Goal: Task Accomplishment & Management: Complete application form

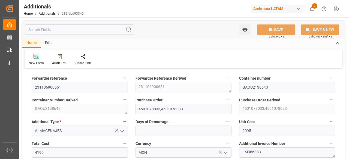
click at [36, 62] on div "New Form" at bounding box center [36, 63] width 15 height 5
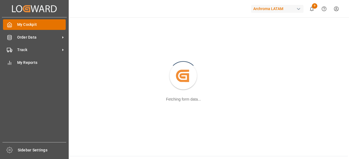
click at [15, 23] on div "My Cockpit My Cockpit" at bounding box center [34, 24] width 63 height 11
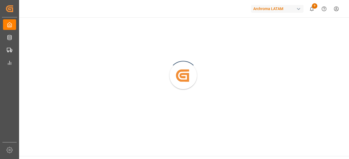
click at [117, 71] on div "Created by potrace 1.15, written by [PERSON_NAME] [DATE]-[DATE]" at bounding box center [183, 73] width 331 height 112
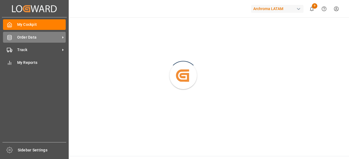
click at [10, 37] on icon at bounding box center [9, 37] width 5 height 5
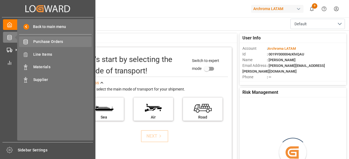
click at [64, 43] on span "Purchase Orders" at bounding box center [62, 42] width 59 height 6
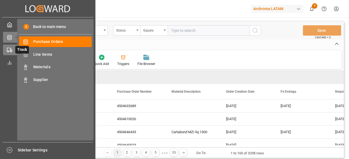
click at [8, 46] on div "Track Track" at bounding box center [47, 50] width 89 height 11
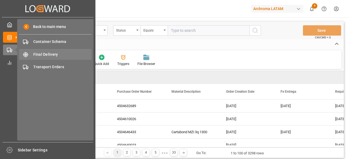
click at [47, 57] on span "Final Delivery" at bounding box center [62, 55] width 59 height 6
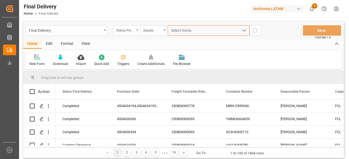
click at [180, 31] on span "Select Items" at bounding box center [182, 30] width 23 height 4
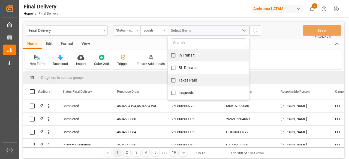
click at [129, 31] on div "Status Final Delivery" at bounding box center [125, 30] width 19 height 6
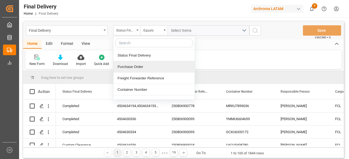
click at [145, 62] on div "Purchase Order" at bounding box center [153, 66] width 81 height 11
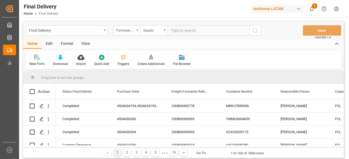
type input "4504654806"
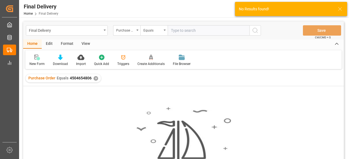
click at [94, 79] on div "✕" at bounding box center [95, 78] width 5 height 5
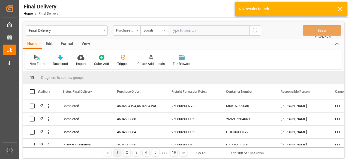
click at [203, 30] on input "text" at bounding box center [209, 30] width 82 height 10
paste input "4504654806"
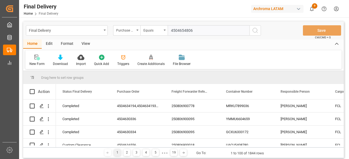
type input "4504654806"
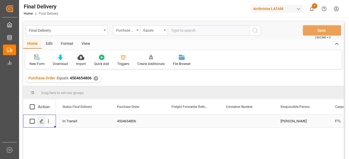
click at [43, 124] on div "Press SPACE to select this row." at bounding box center [41, 122] width 8 height 10
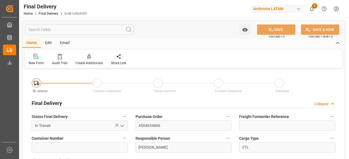
type input "[DATE]"
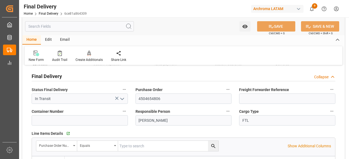
scroll to position [29, 0]
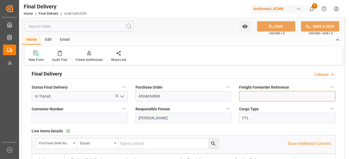
click at [272, 94] on input at bounding box center [287, 96] width 96 height 10
paste input "250806990202"
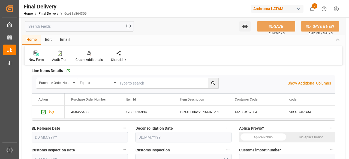
scroll to position [135, 0]
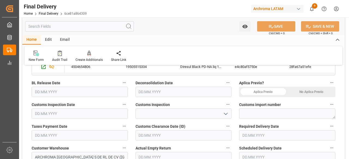
type input "250806990202"
click at [305, 95] on div "No Aplica Previo" at bounding box center [311, 92] width 48 height 10
click at [222, 115] on button "open menu" at bounding box center [225, 114] width 8 height 8
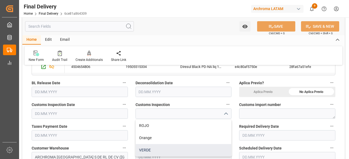
click at [166, 147] on div "VERDE" at bounding box center [184, 150] width 96 height 12
type input "VERDE"
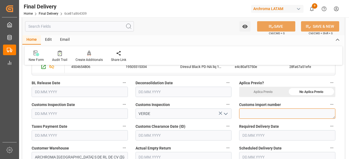
click at [262, 113] on textarea at bounding box center [287, 114] width 96 height 10
paste textarea "25 80 3617 5002508"
type textarea "25 80 3617 5002508"
click at [84, 131] on input "text" at bounding box center [80, 135] width 96 height 10
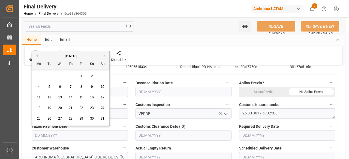
click at [51, 73] on div "28 29 30 31 1 2 3" at bounding box center [71, 76] width 74 height 11
click at [79, 107] on div "22" at bounding box center [81, 108] width 7 height 7
type input "[DATE]"
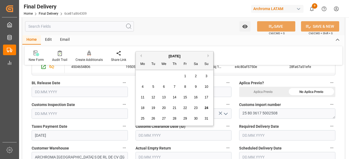
click at [166, 138] on input "text" at bounding box center [183, 135] width 96 height 10
click at [144, 77] on div "28 29 30 31 1 2 3" at bounding box center [174, 76] width 74 height 11
click at [184, 107] on span "22" at bounding box center [185, 108] width 4 height 4
type input "[DATE]"
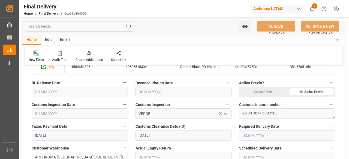
click at [267, 137] on input "text" at bounding box center [287, 135] width 96 height 10
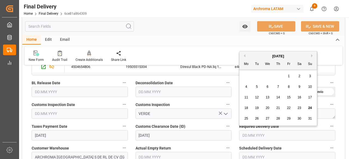
click at [258, 75] on div "28 29 30 31 1 2 3" at bounding box center [278, 76] width 74 height 11
click at [248, 118] on div "25" at bounding box center [246, 119] width 7 height 7
type input "[DATE]"
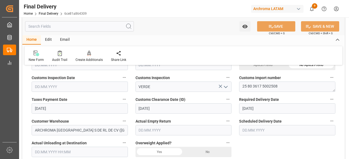
scroll to position [163, 0]
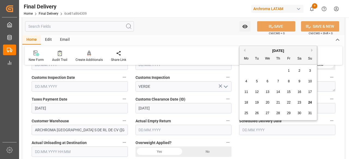
click at [255, 130] on input "text" at bounding box center [287, 130] width 96 height 10
click at [245, 111] on div "25" at bounding box center [246, 113] width 7 height 7
type input "[DATE]"
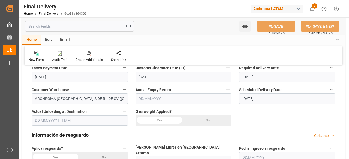
scroll to position [195, 0]
click at [209, 117] on div "No" at bounding box center [207, 120] width 48 height 10
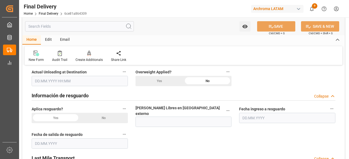
scroll to position [236, 0]
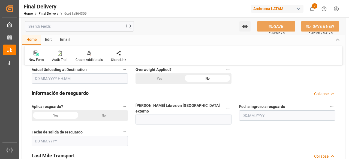
click at [104, 116] on div "No" at bounding box center [104, 116] width 48 height 10
click at [104, 94] on div "Información de resguardo Collapse" at bounding box center [183, 93] width 303 height 10
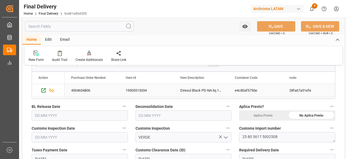
scroll to position [119, 0]
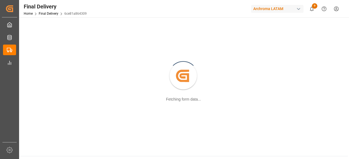
click at [162, 89] on div "Created by potrace 1.15, written by [PERSON_NAME] [DATE]-[DATE] Fetching form d…" at bounding box center [183, 77] width 322 height 112
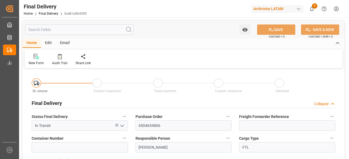
type input "[DATE]"
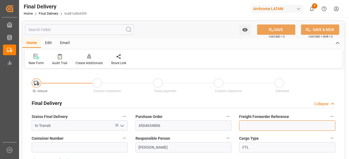
click at [249, 124] on input at bounding box center [287, 126] width 96 height 10
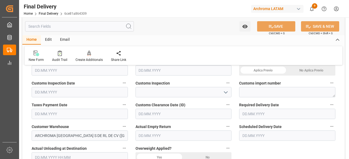
scroll to position [157, 0]
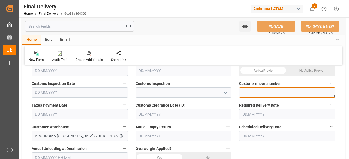
click at [257, 88] on textarea at bounding box center [287, 92] width 96 height 10
paste textarea "25 80 3617 5002508"
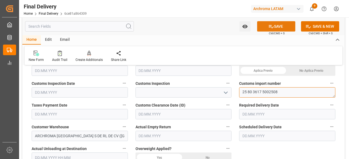
type textarea "25 80 3617 5002508"
click at [278, 25] on button "SAVE" at bounding box center [276, 26] width 38 height 10
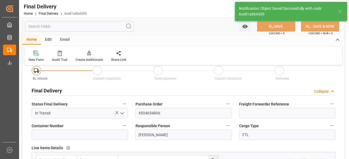
scroll to position [10, 0]
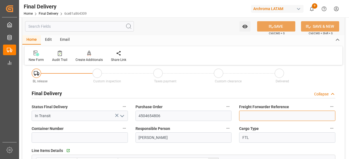
click at [259, 112] on input at bounding box center [287, 116] width 96 height 10
paste input "250806990202"
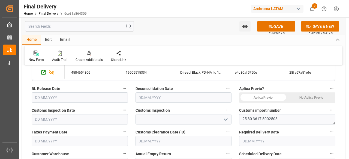
scroll to position [129, 0]
type input "250806990202"
click at [162, 100] on input "text" at bounding box center [183, 98] width 96 height 10
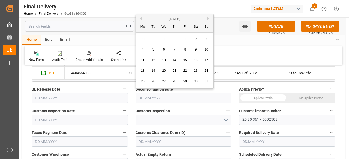
click at [296, 98] on div "No Aplica Previo" at bounding box center [311, 98] width 48 height 10
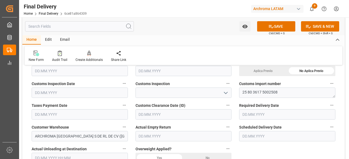
scroll to position [157, 0]
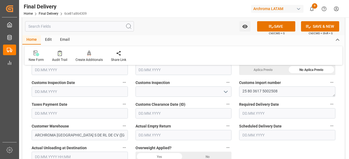
click at [81, 111] on input "text" at bounding box center [80, 113] width 96 height 10
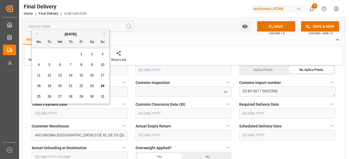
click at [44, 50] on div "28 29 30 31 1 2 3" at bounding box center [71, 54] width 74 height 11
click at [83, 85] on span "22" at bounding box center [81, 86] width 4 height 4
type input "[DATE]"
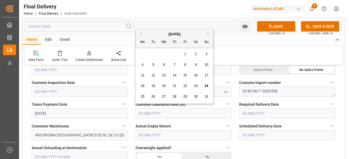
click at [160, 112] on input "text" at bounding box center [183, 113] width 96 height 10
click at [147, 53] on div "28 29 30 31 1 2 3" at bounding box center [174, 54] width 74 height 11
click at [185, 84] on span "22" at bounding box center [185, 86] width 4 height 4
type input "[DATE]"
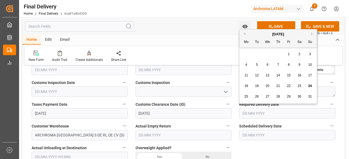
click at [254, 115] on input "text" at bounding box center [287, 113] width 96 height 10
click at [245, 97] on span "25" at bounding box center [246, 97] width 4 height 4
type input "[DATE]"
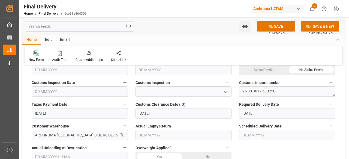
scroll to position [175, 0]
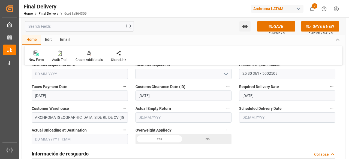
click at [205, 137] on div "No" at bounding box center [207, 139] width 48 height 10
click at [278, 115] on input "text" at bounding box center [287, 118] width 96 height 10
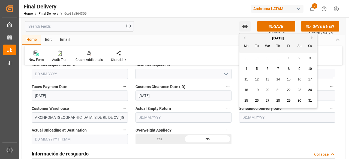
click at [247, 99] on span "25" at bounding box center [246, 101] width 4 height 4
type input "[DATE]"
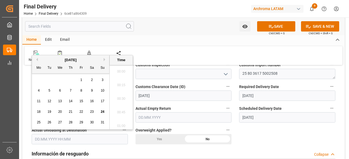
click at [84, 138] on input "text" at bounding box center [80, 139] width 96 height 10
click at [37, 121] on span "25" at bounding box center [39, 123] width 4 height 4
type input "[DATE] 00:00"
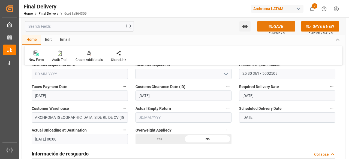
click at [266, 26] on button "SAVE" at bounding box center [276, 26] width 38 height 10
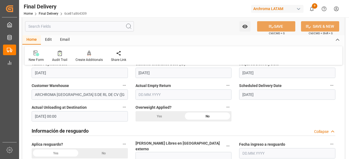
scroll to position [199, 0]
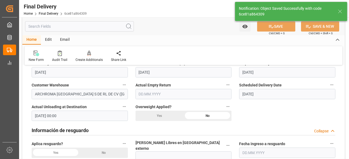
type textarea "1"
type input "Unloaded"
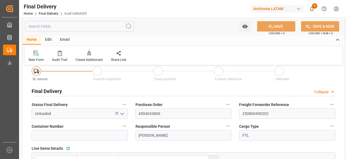
scroll to position [0, 0]
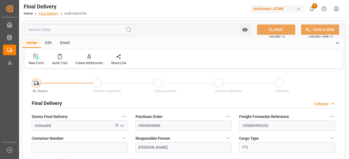
click at [42, 13] on link "Final Delivery" at bounding box center [49, 14] width 20 height 4
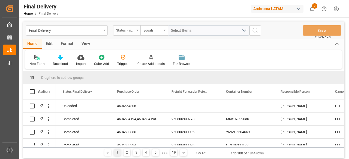
click at [136, 32] on div "Status Final Delivery" at bounding box center [126, 30] width 27 height 10
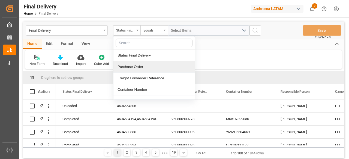
click at [144, 65] on div "Purchase Order" at bounding box center [153, 66] width 81 height 11
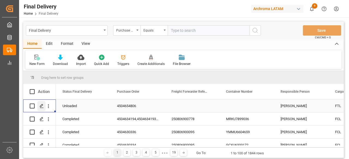
click at [40, 107] on icon "Press SPACE to select this row." at bounding box center [42, 106] width 4 height 4
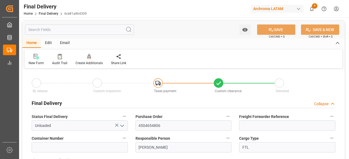
type input "[DATE]"
type input "[DATE] 00:00"
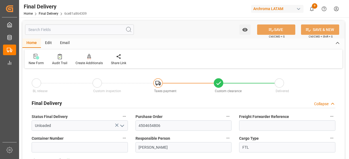
type input "[DATE]"
click at [252, 125] on input at bounding box center [287, 126] width 96 height 10
paste input "250806990202"
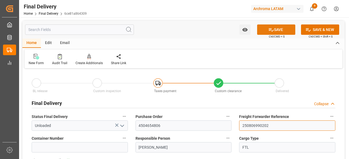
type input "250806990202"
click at [274, 32] on button "SAVE" at bounding box center [276, 30] width 38 height 10
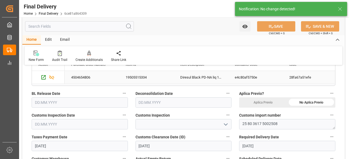
scroll to position [131, 0]
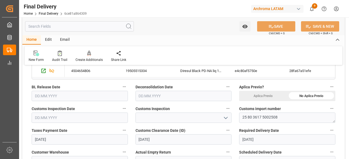
click at [205, 124] on div "Customs Inspection" at bounding box center [184, 114] width 104 height 22
click at [217, 117] on input at bounding box center [183, 118] width 96 height 10
click at [222, 116] on icon "open menu" at bounding box center [225, 118] width 7 height 7
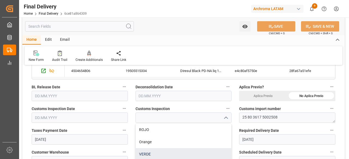
click at [157, 150] on div "VERDE" at bounding box center [184, 154] width 96 height 12
type input "VERDE"
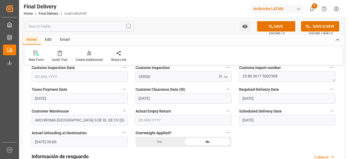
scroll to position [173, 0]
click at [266, 27] on button "SAVE" at bounding box center [276, 26] width 38 height 10
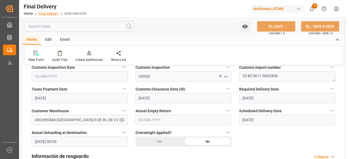
click at [49, 13] on link "Final Delivery" at bounding box center [49, 14] width 20 height 4
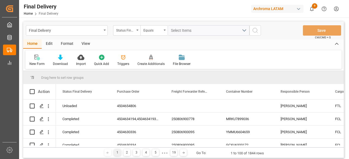
click at [136, 33] on div "Status Final Delivery" at bounding box center [126, 30] width 27 height 10
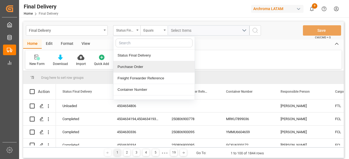
click at [143, 63] on div "Purchase Order" at bounding box center [153, 66] width 81 height 11
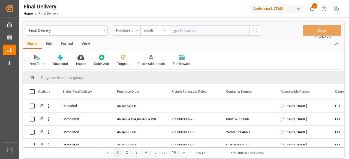
type input "4504655509"
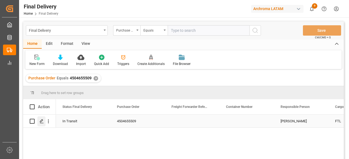
click at [39, 120] on div "Press SPACE to select this row." at bounding box center [41, 122] width 8 height 10
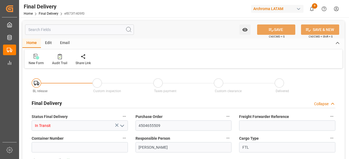
type input "In Transit"
type input "4504655509"
type input "[PERSON_NAME]"
type input "FTL"
type input "ARCHROMA [GEOGRAPHIC_DATA] S DE RL DE CV ([GEOGRAPHIC_DATA][PERSON_NAME])"
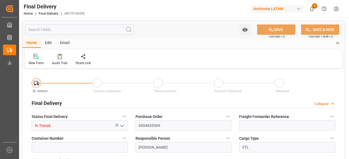
type input "Not Assigned"
type input "ef873f1409f0"
type input "PT"
type input "b25e88ef9aab"
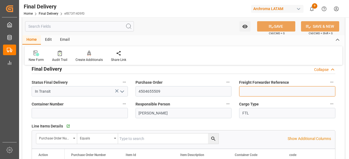
click at [254, 91] on input at bounding box center [287, 91] width 96 height 10
paste input "250806990202"
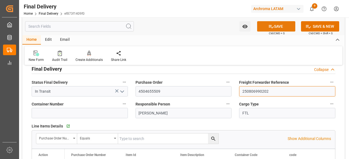
type input "250806990202"
click at [278, 26] on button "SAVE" at bounding box center [276, 26] width 38 height 10
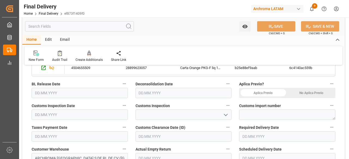
scroll to position [135, 0]
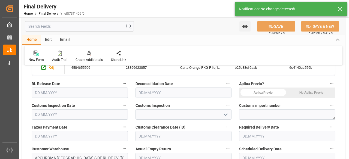
click at [225, 116] on icon "open menu" at bounding box center [225, 115] width 7 height 7
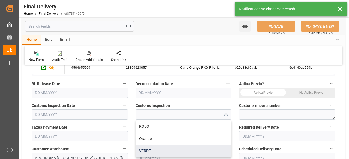
click at [159, 150] on div "VERDE" at bounding box center [184, 151] width 96 height 12
type input "VERDE"
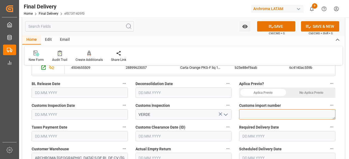
click at [254, 116] on textarea at bounding box center [287, 115] width 96 height 10
paste textarea "25 80 3617 5002525"
type textarea "25 80 3617 5002525"
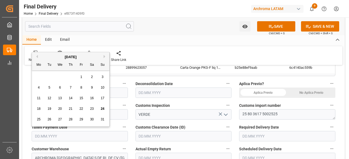
click at [108, 137] on input "text" at bounding box center [80, 136] width 96 height 10
click at [51, 78] on div "28 29 30 31 1 2 3" at bounding box center [71, 77] width 74 height 11
click at [82, 108] on span "22" at bounding box center [81, 109] width 4 height 4
type input "[DATE]"
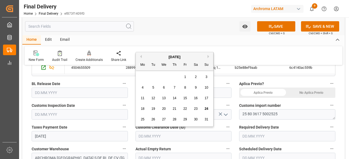
click at [157, 137] on input "text" at bounding box center [183, 136] width 96 height 10
click at [151, 78] on div "28 29 30 31 1 2 3" at bounding box center [174, 77] width 74 height 11
click at [186, 107] on div "22" at bounding box center [185, 109] width 7 height 7
type input "[DATE]"
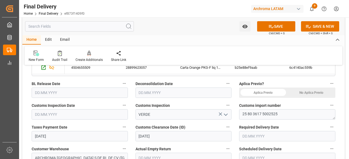
scroll to position [160, 0]
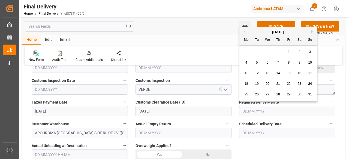
click at [256, 111] on input "text" at bounding box center [287, 111] width 96 height 10
click at [246, 48] on div "28 29 30 31 1 2 3" at bounding box center [278, 52] width 74 height 11
click at [245, 93] on span "25" at bounding box center [246, 95] width 4 height 4
type input "[DATE]"
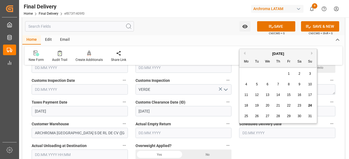
click at [251, 134] on input "text" at bounding box center [287, 133] width 96 height 10
click at [248, 117] on div "25" at bounding box center [246, 116] width 7 height 7
type input "[DATE]"
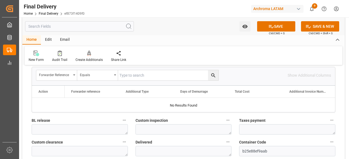
scroll to position [548, 0]
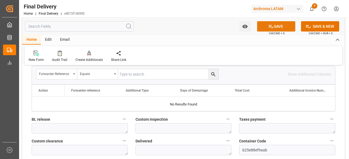
click at [269, 23] on button "SAVE" at bounding box center [276, 26] width 38 height 10
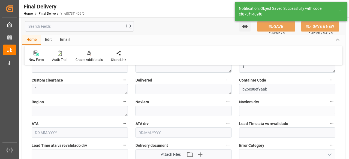
type textarea "1"
type input "In transit to final delivery"
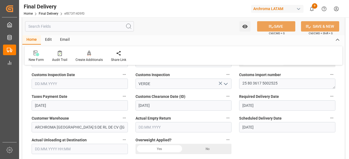
scroll to position [168, 0]
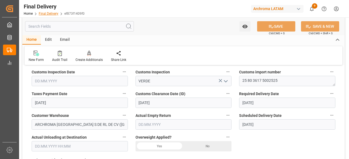
click at [43, 15] on link "Final Delivery" at bounding box center [49, 14] width 20 height 4
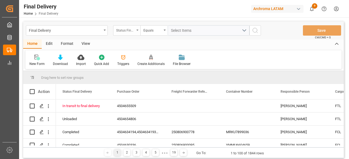
click at [130, 33] on div "Status Final Delivery" at bounding box center [126, 30] width 27 height 10
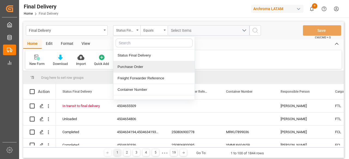
click at [132, 66] on div "Purchase Order" at bounding box center [153, 66] width 81 height 11
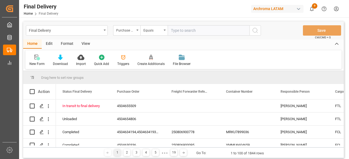
type input "4504638435"
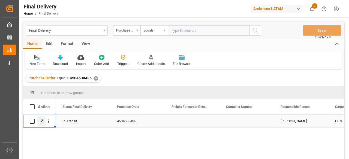
click at [42, 122] on icon "Press SPACE to select this row." at bounding box center [42, 121] width 4 height 4
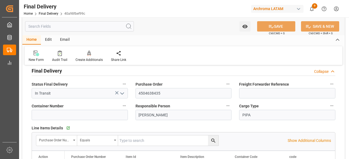
scroll to position [35, 0]
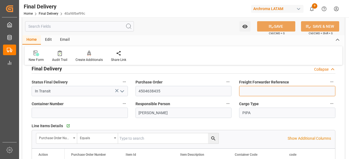
click at [245, 87] on input at bounding box center [287, 91] width 96 height 10
paste input "250806990224"
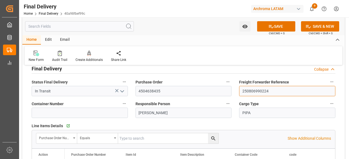
type input "250806990224"
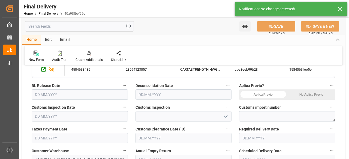
scroll to position [134, 0]
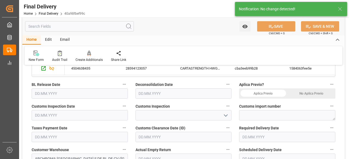
click at [227, 114] on icon "open menu" at bounding box center [225, 116] width 7 height 7
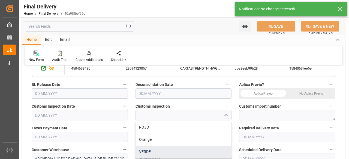
click at [154, 153] on div "VERDE" at bounding box center [184, 152] width 96 height 12
type input "VERDE"
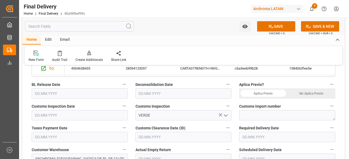
click at [308, 95] on div "No Aplica Previo" at bounding box center [311, 94] width 48 height 10
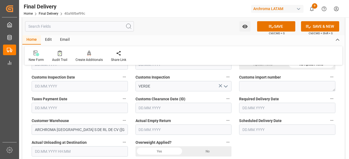
scroll to position [166, 0]
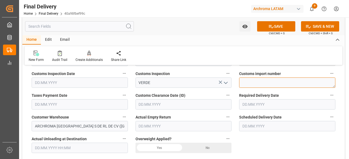
click at [283, 81] on textarea at bounding box center [287, 83] width 96 height 10
paste textarea "25 24 3617 5008419"
type textarea "25 24 3617 5008419"
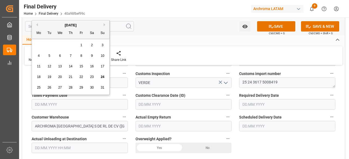
click at [90, 109] on input "text" at bounding box center [80, 104] width 96 height 10
drag, startPoint x: 43, startPoint y: 49, endPoint x: 83, endPoint y: 79, distance: 50.2
click at [83, 79] on div "28 29 30 31 1 2 3 4 5 6 7 8 9 10 11 12 13 14 15 16 17 18 19 20 21 22 23 24 25 2…" at bounding box center [71, 66] width 74 height 53
click at [83, 79] on div "22" at bounding box center [81, 77] width 7 height 7
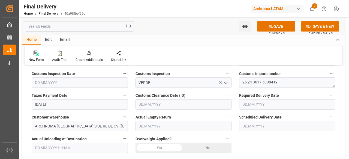
type input "[DATE]"
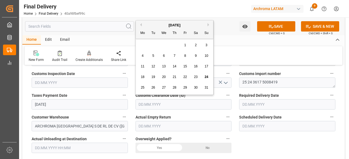
click at [167, 108] on input "text" at bounding box center [183, 104] width 96 height 10
click at [140, 39] on div "[DATE] Mo Tu We Th Fr Sa Su 28 29 30 31 1 2 3 4 5 6 7 8 9 10 11 12 13 14 15 16 …" at bounding box center [175, 57] width 78 height 74
click at [184, 76] on span "22" at bounding box center [185, 77] width 4 height 4
type input "[DATE]"
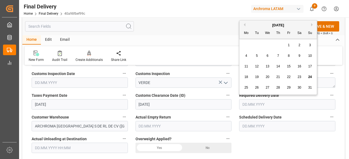
click at [247, 104] on input "text" at bounding box center [287, 104] width 96 height 10
click at [247, 86] on div "25" at bounding box center [246, 88] width 7 height 7
type input "[DATE]"
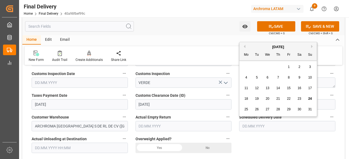
click at [259, 124] on input "text" at bounding box center [287, 126] width 96 height 10
click at [250, 111] on div "25 26 27 28 29 30 31" at bounding box center [278, 109] width 74 height 11
click at [245, 109] on span "25" at bounding box center [246, 110] width 4 height 4
type input "[DATE]"
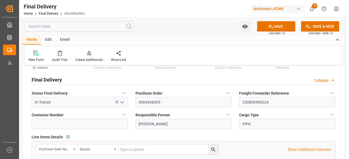
scroll to position [0, 0]
